Goal: Task Accomplishment & Management: Manage account settings

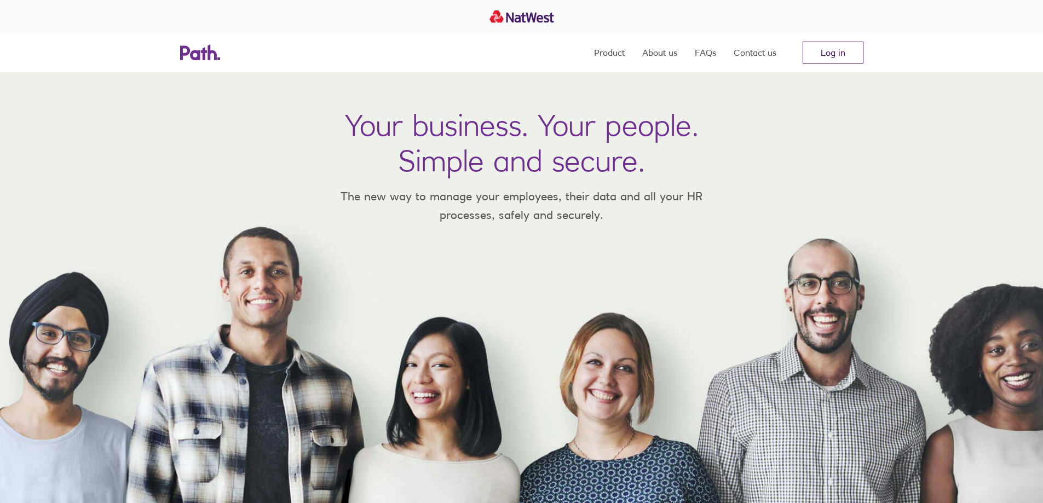
click at [834, 57] on link "Log in" at bounding box center [833, 53] width 61 height 22
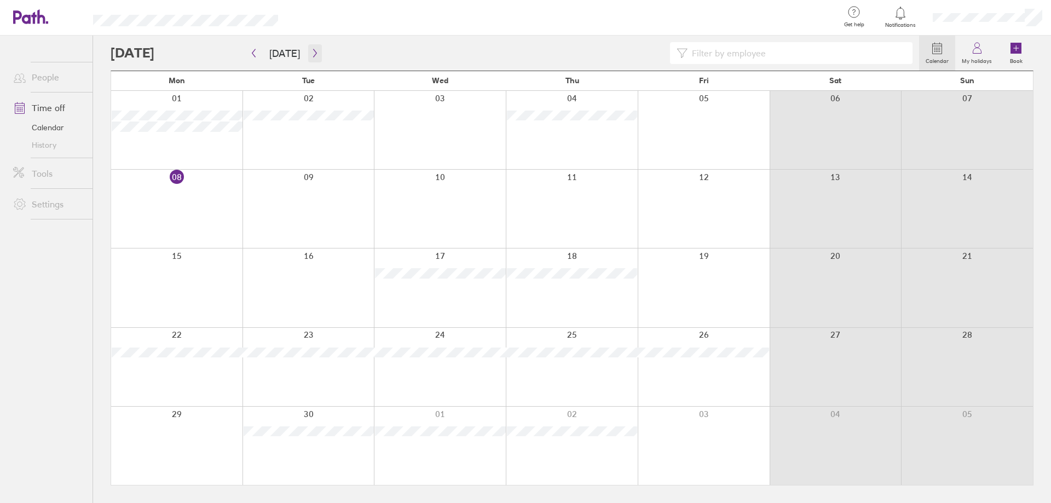
click at [311, 52] on icon "button" at bounding box center [315, 53] width 8 height 9
click at [312, 56] on icon "button" at bounding box center [315, 53] width 8 height 9
drag, startPoint x: 312, startPoint y: 56, endPoint x: 145, endPoint y: 60, distance: 167.0
click at [146, 60] on div "Calendar My holidays Book Today November 2025 Mon Tue Wed Thu Fri Sat Sun 27 28…" at bounding box center [572, 270] width 958 height 468
click at [311, 54] on icon "button" at bounding box center [315, 53] width 8 height 9
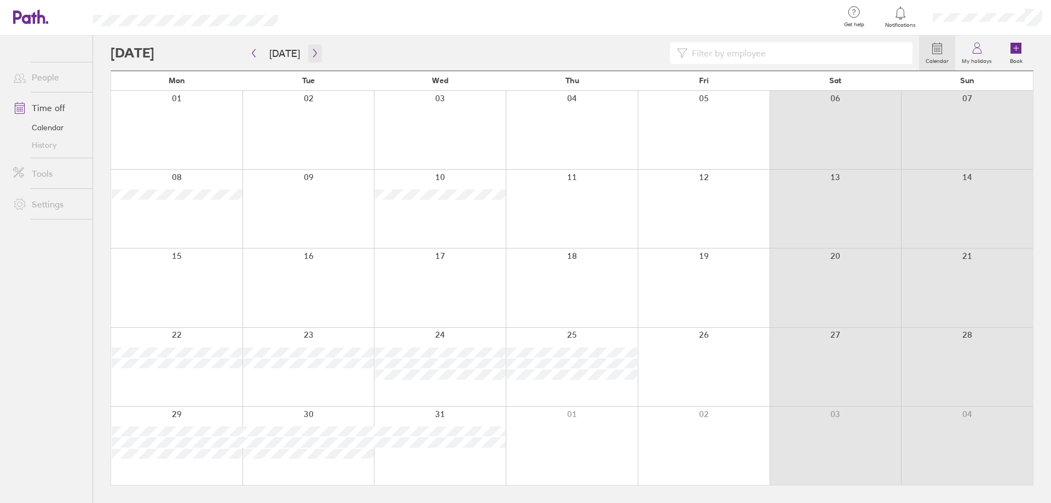
click at [311, 54] on icon "button" at bounding box center [315, 53] width 8 height 9
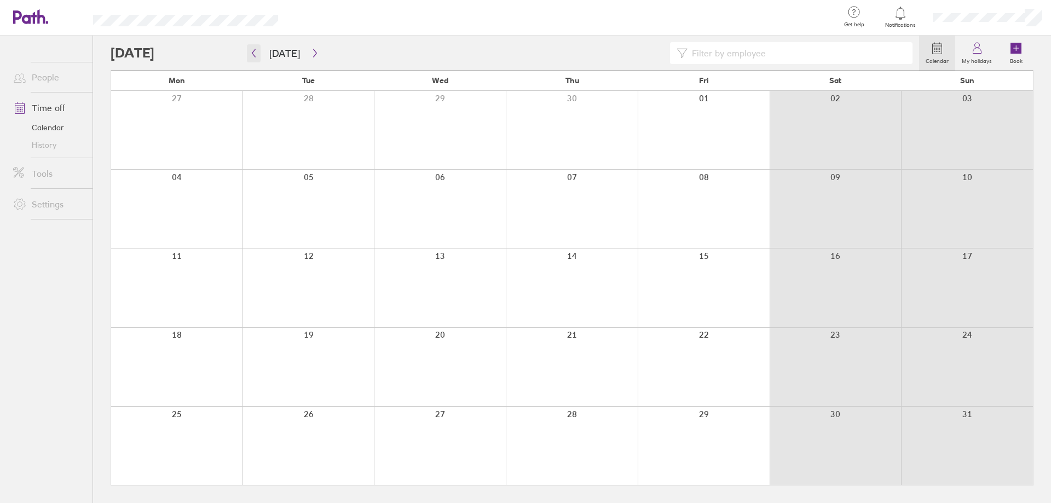
click at [251, 53] on icon "button" at bounding box center [254, 53] width 8 height 9
click at [311, 53] on icon "button" at bounding box center [315, 53] width 8 height 9
click at [311, 55] on icon "button" at bounding box center [315, 53] width 8 height 9
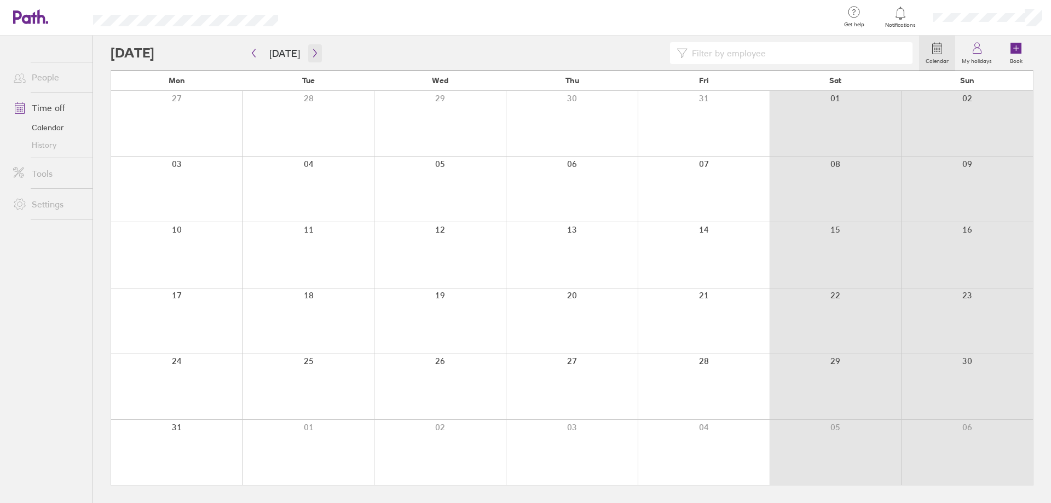
click at [311, 55] on icon "button" at bounding box center [315, 53] width 8 height 9
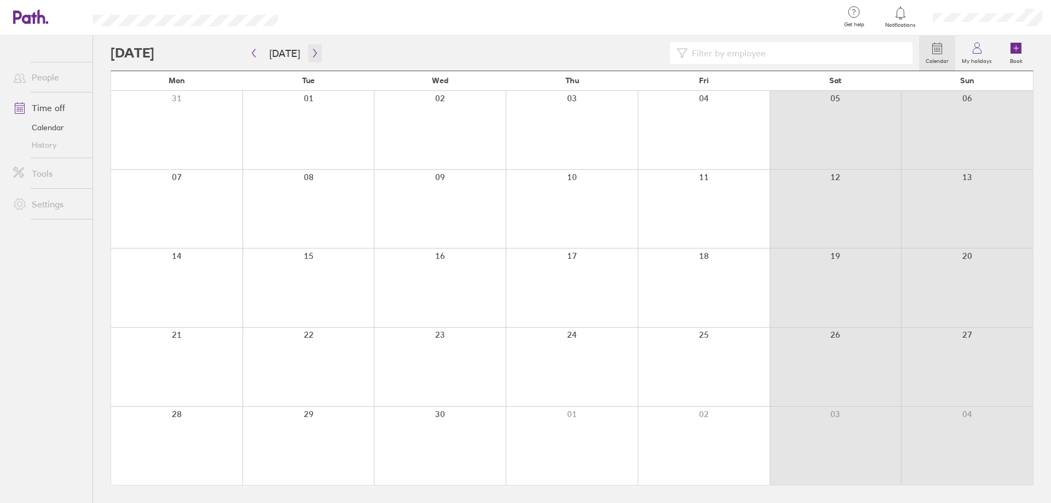
click at [311, 55] on icon "button" at bounding box center [315, 53] width 8 height 9
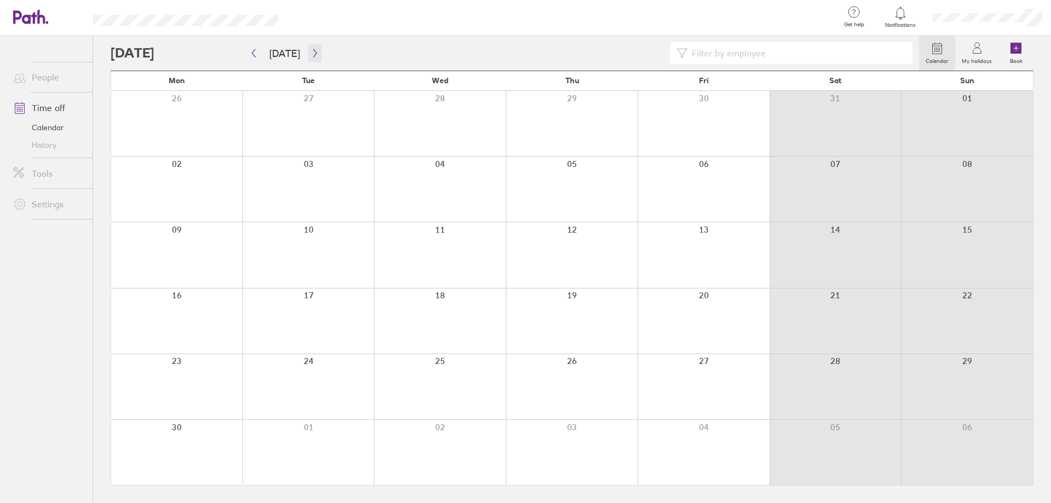
click at [311, 55] on icon "button" at bounding box center [315, 53] width 8 height 9
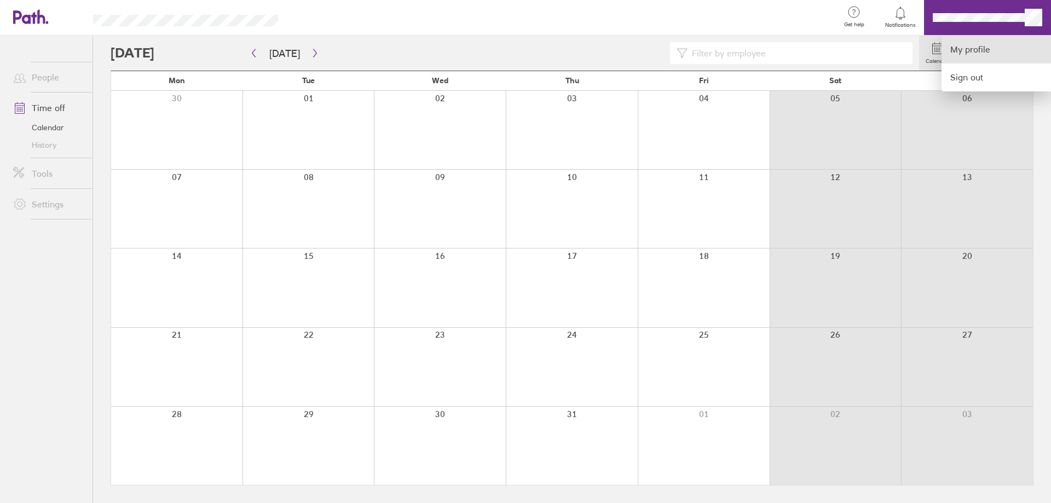
click at [982, 53] on link "My profile" at bounding box center [996, 50] width 109 height 28
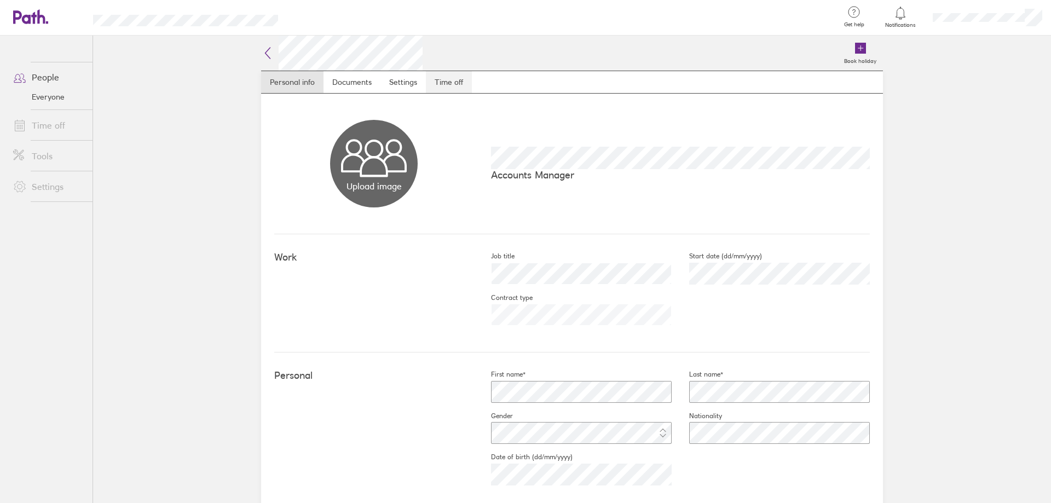
click at [439, 80] on link "Time off" at bounding box center [449, 82] width 46 height 22
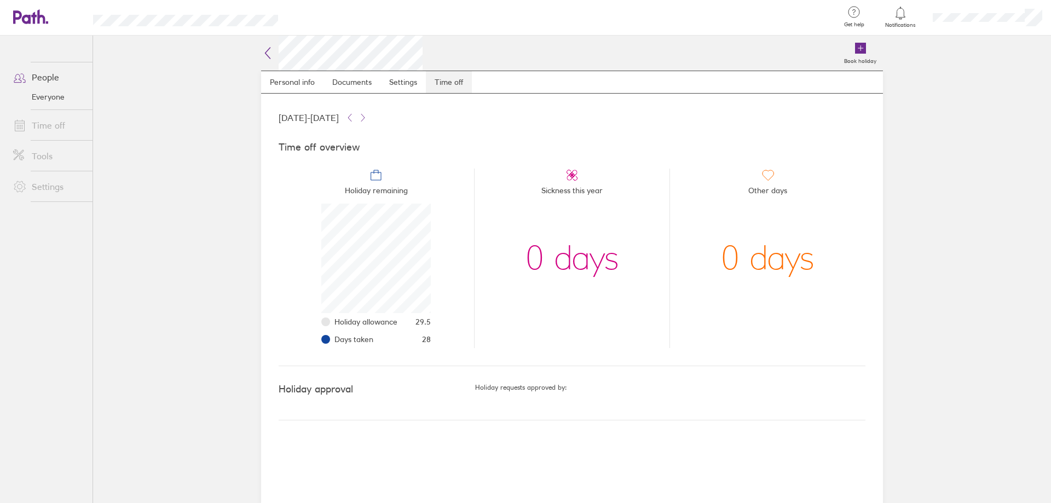
scroll to position [109, 109]
